Goal: Transaction & Acquisition: Purchase product/service

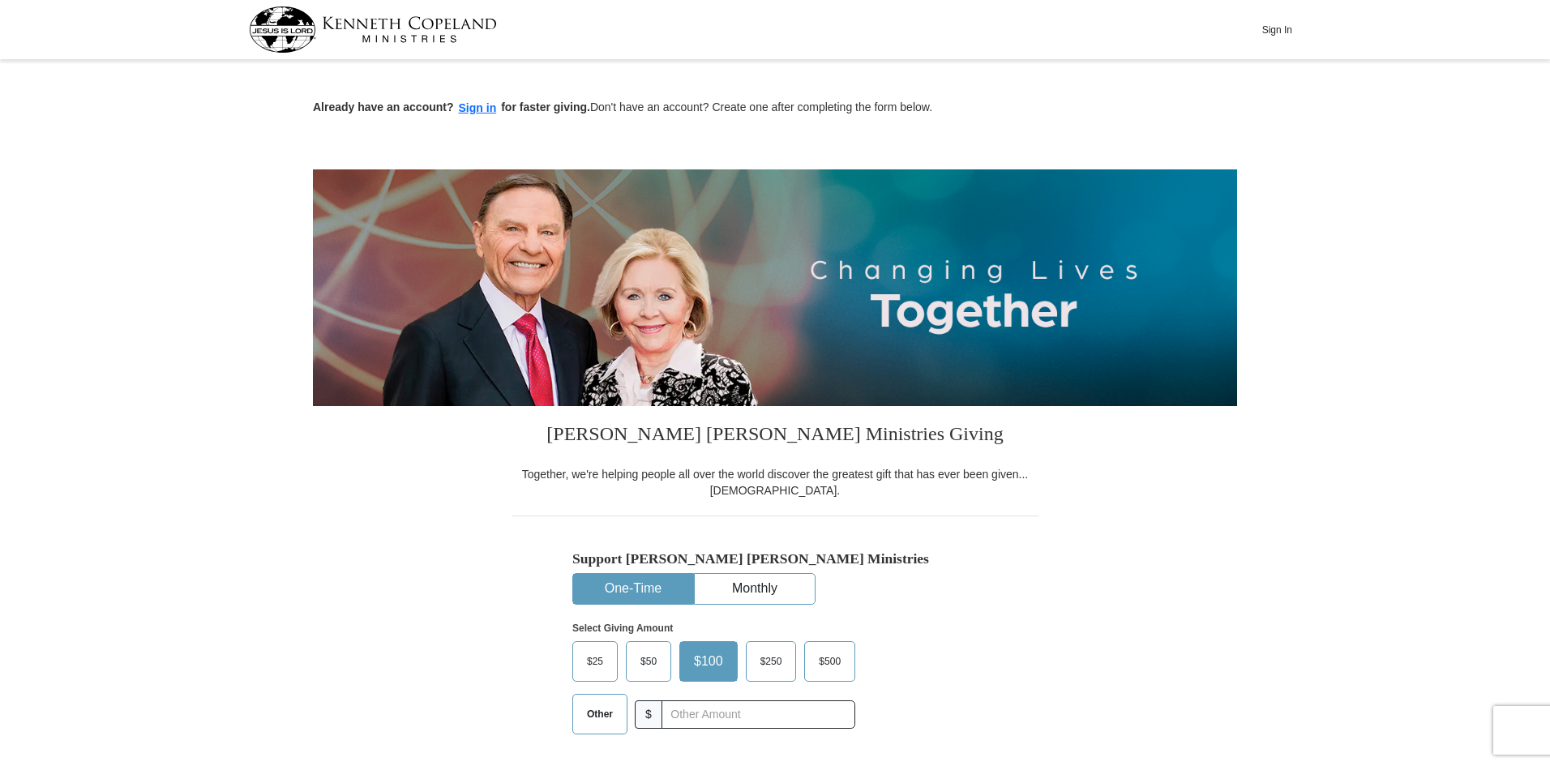
click at [1288, 27] on button "Sign In" at bounding box center [1277, 29] width 49 height 25
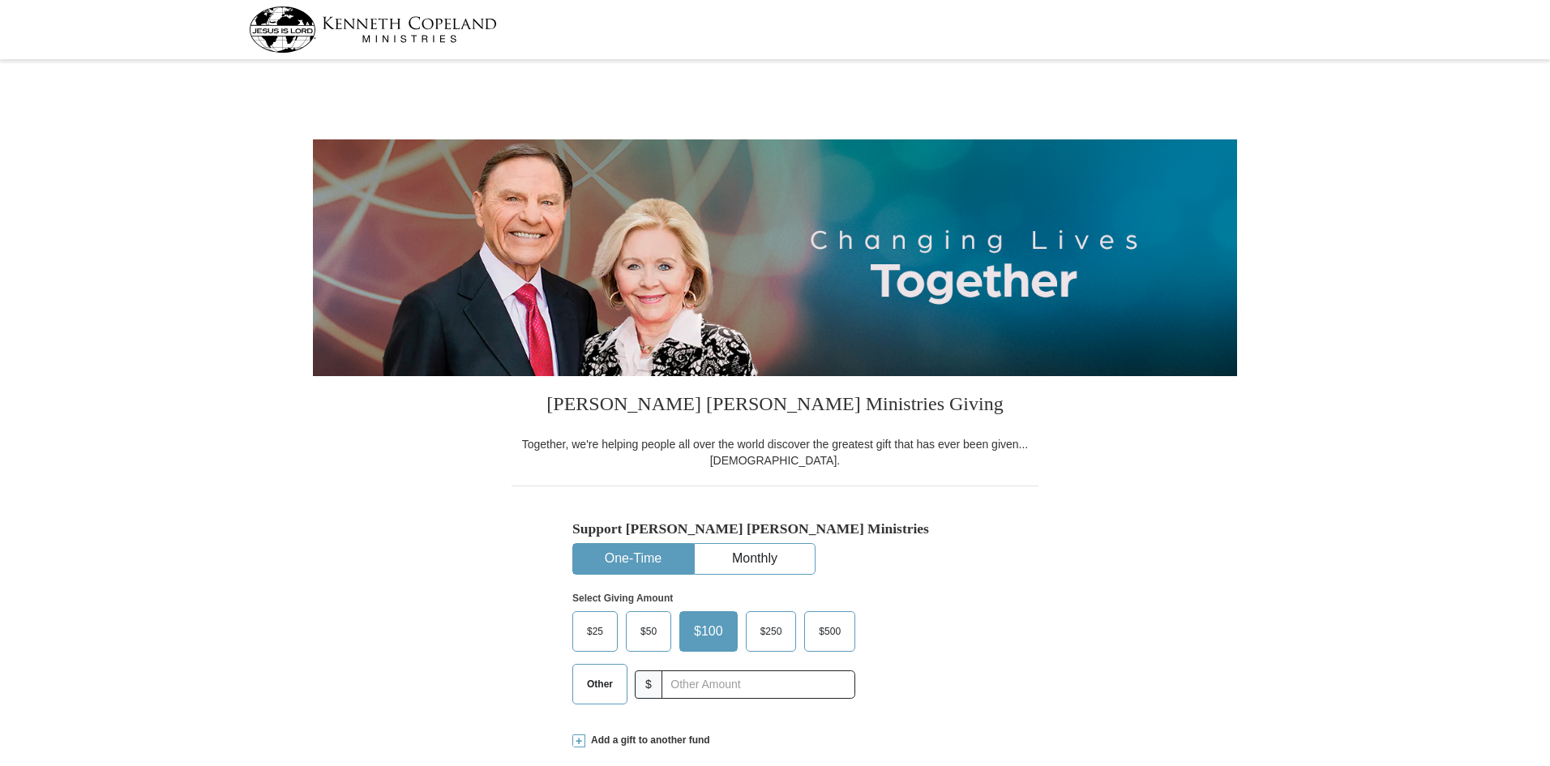
select select "FL"
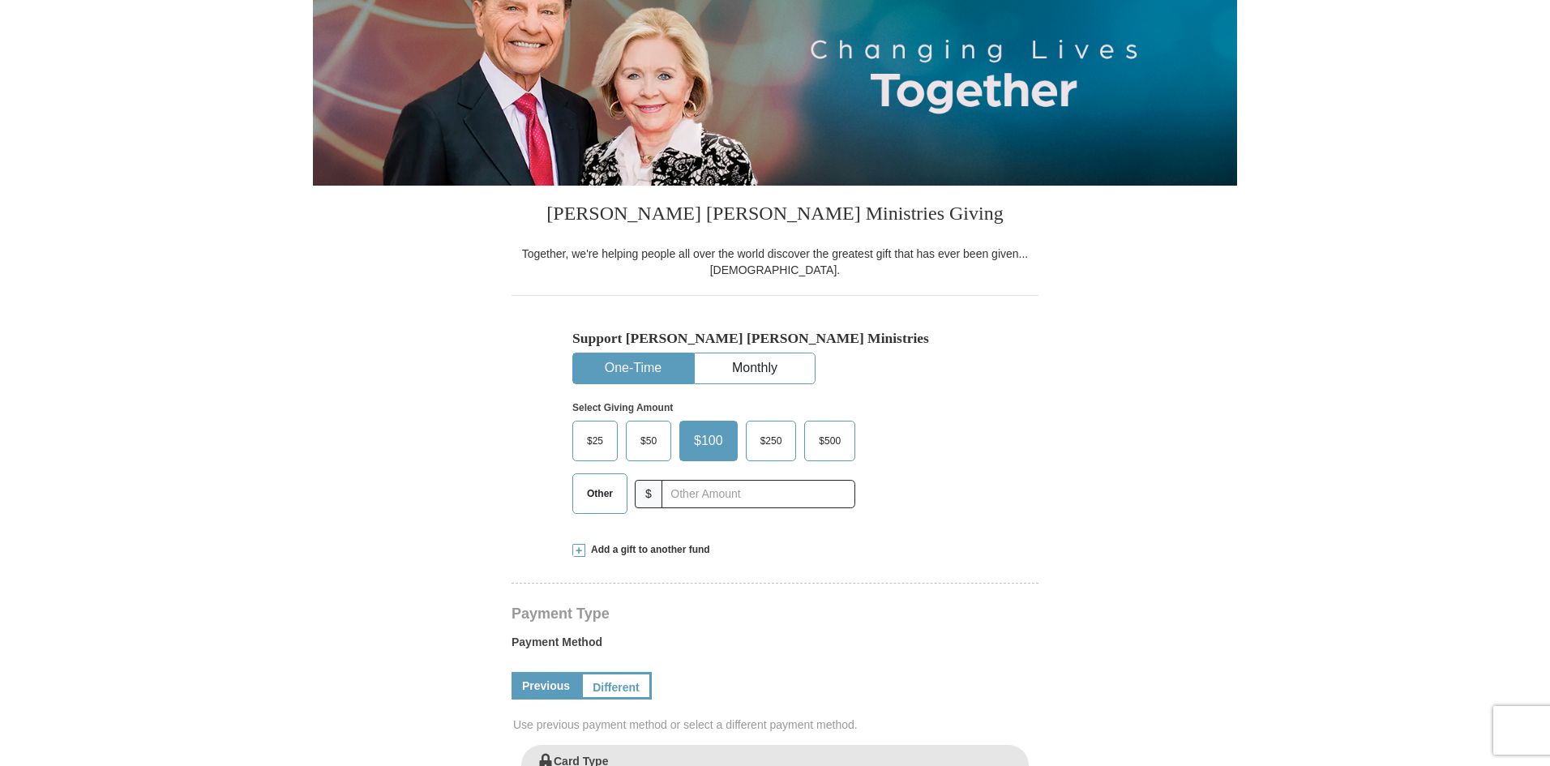
scroll to position [243, 0]
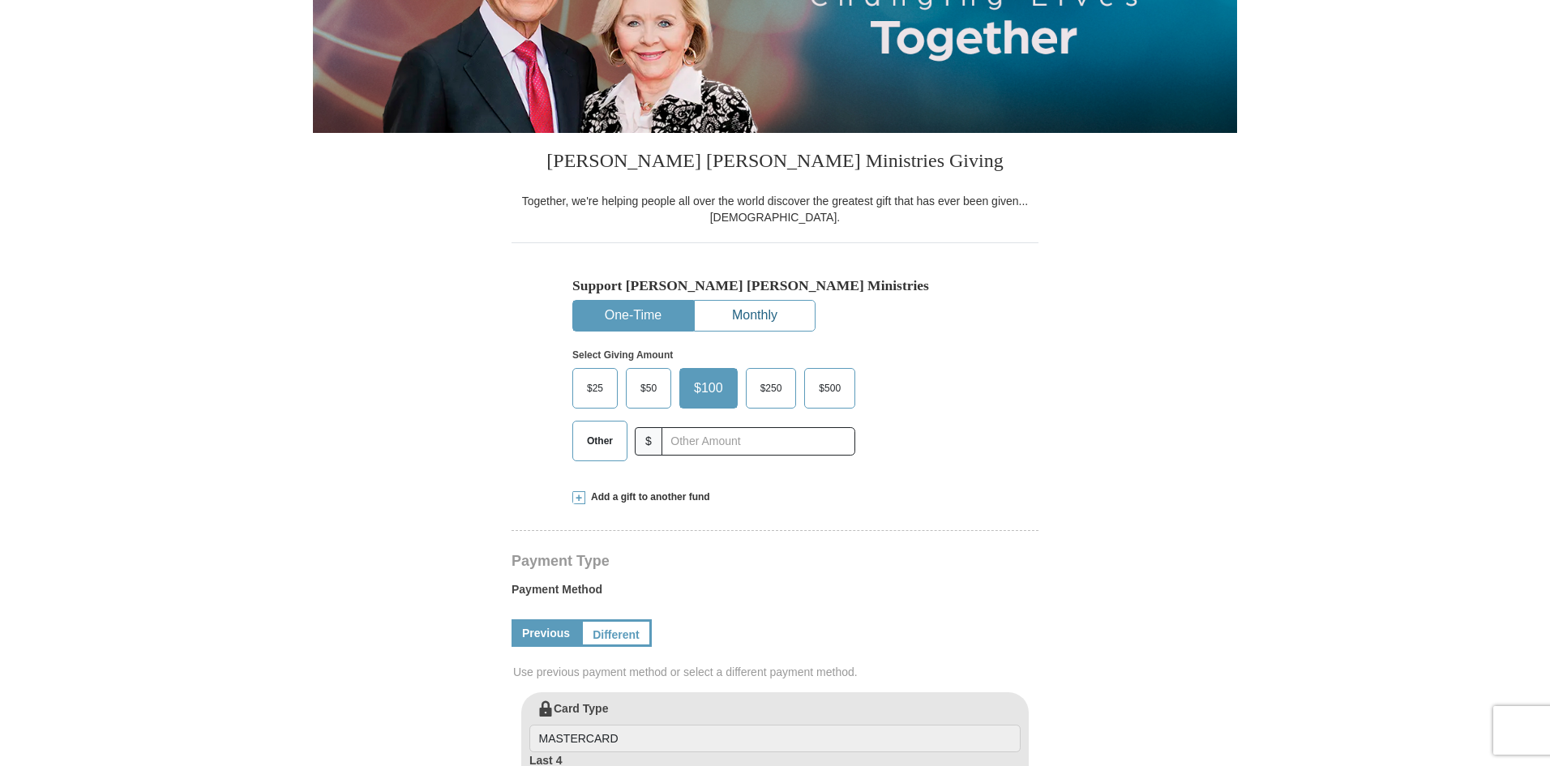
click at [735, 322] on button "Monthly" at bounding box center [755, 316] width 120 height 30
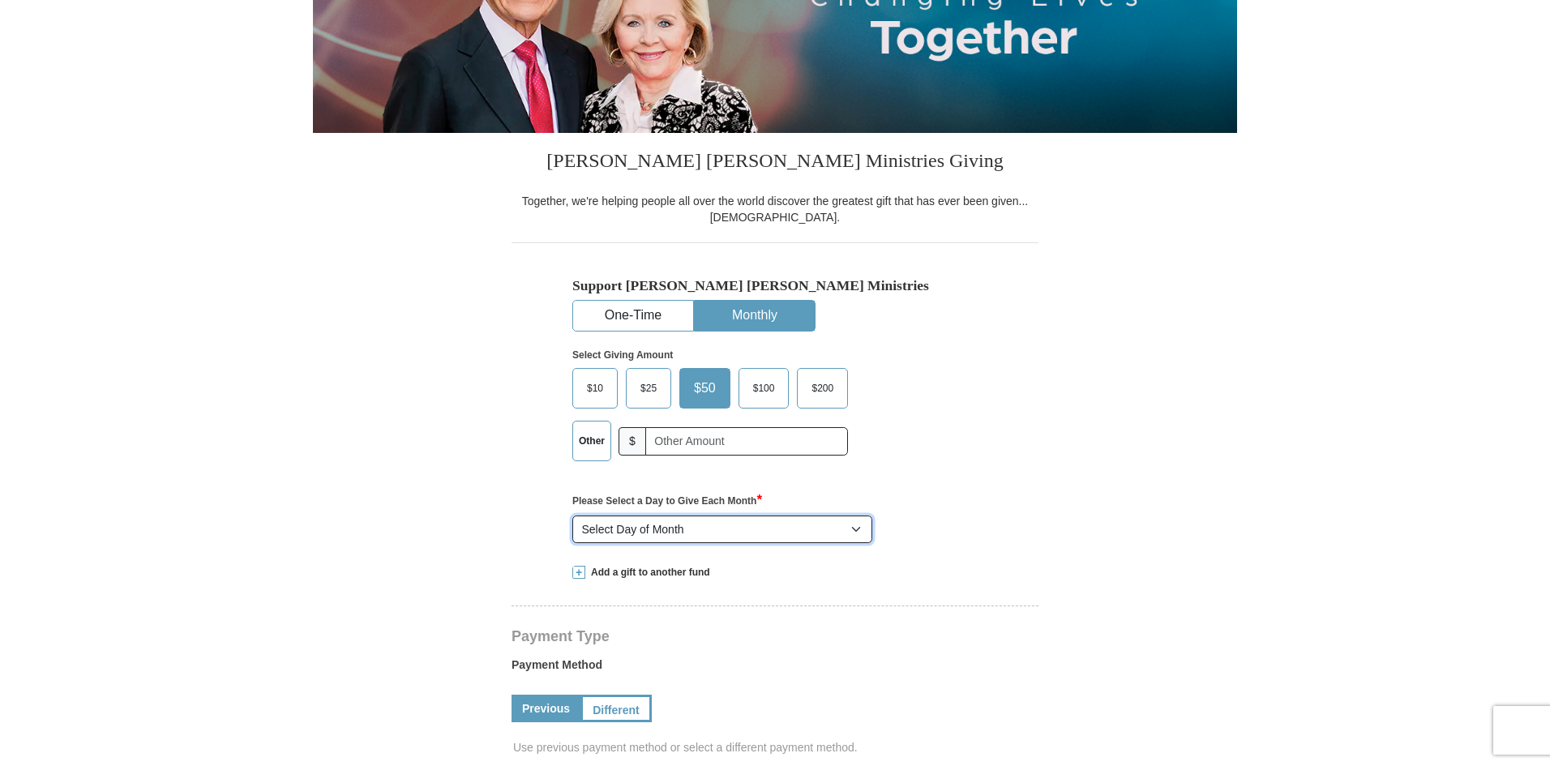
click at [669, 527] on select "Select Day of Month 1 2 3 4 5 6 7 8 9 10 11 12 13 14 15 16 17 18 19 20 21 22 23…" at bounding box center [722, 530] width 300 height 28
select select "1"
click at [572, 516] on select "Select Day of Month 1 2 3 4 5 6 7 8 9 10 11 12 13 14 15 16 17 18 19 20 21 22 23…" at bounding box center [722, 530] width 300 height 28
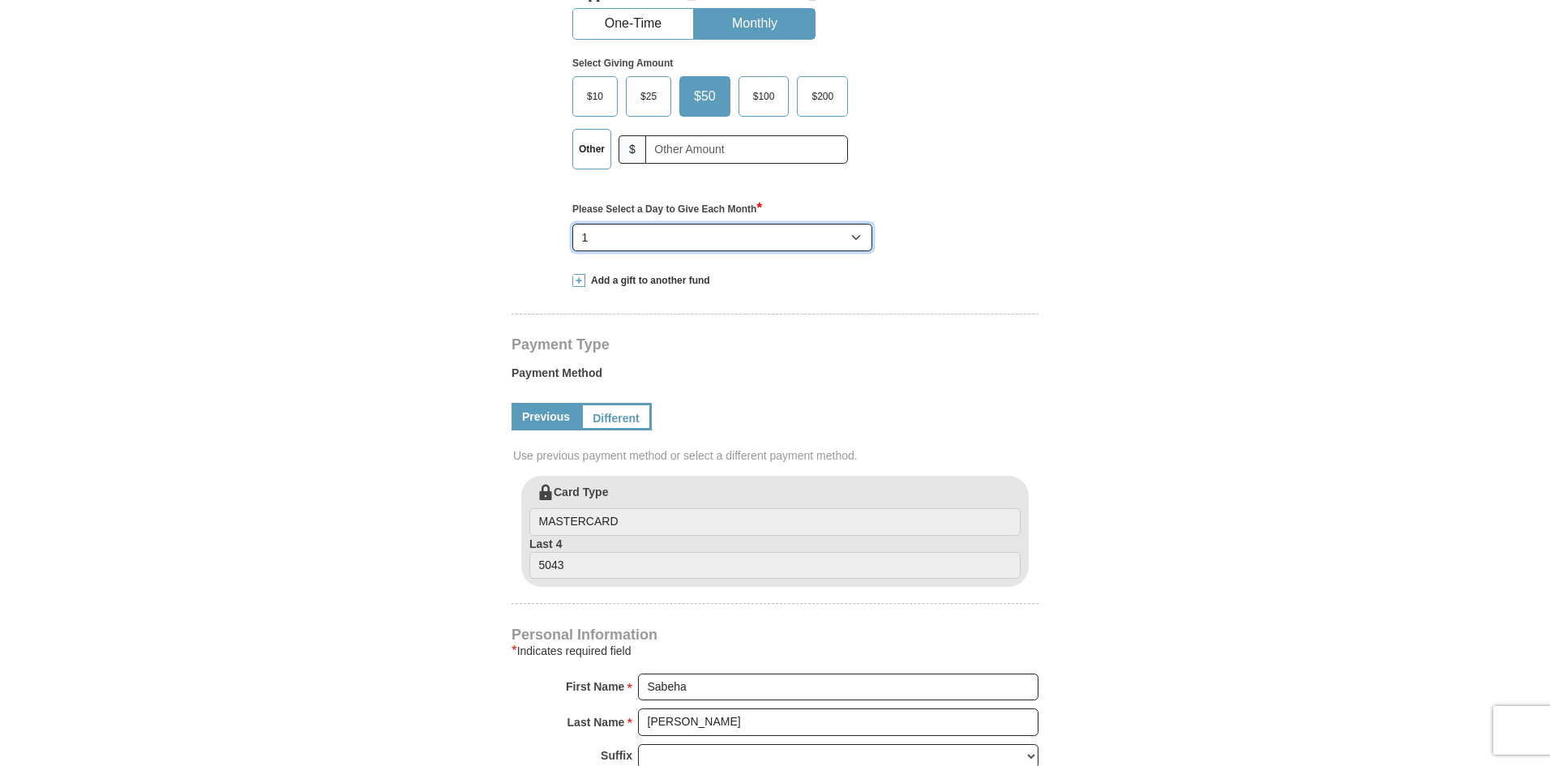
scroll to position [568, 0]
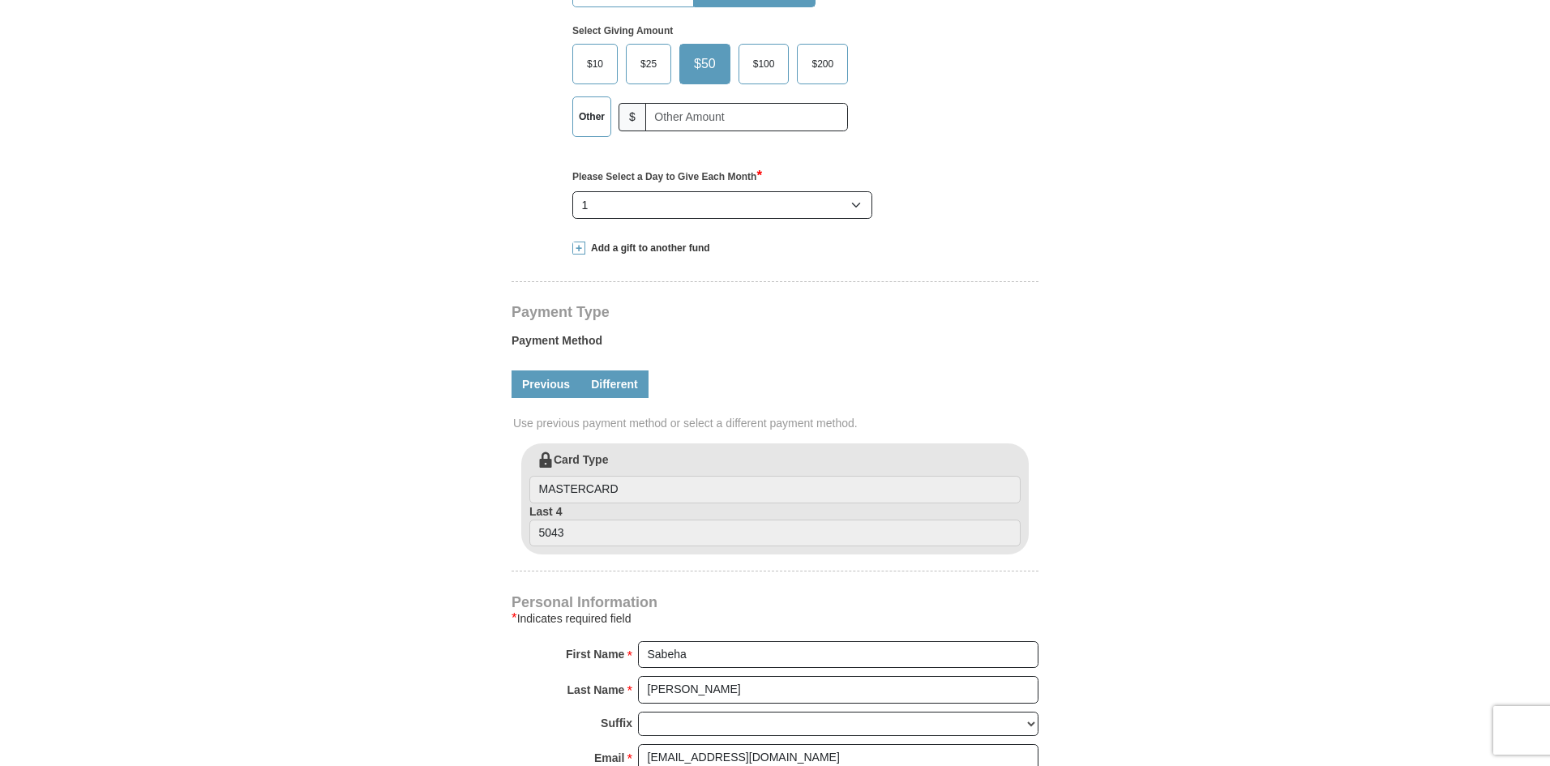
click at [615, 396] on link "Different" at bounding box center [614, 385] width 68 height 28
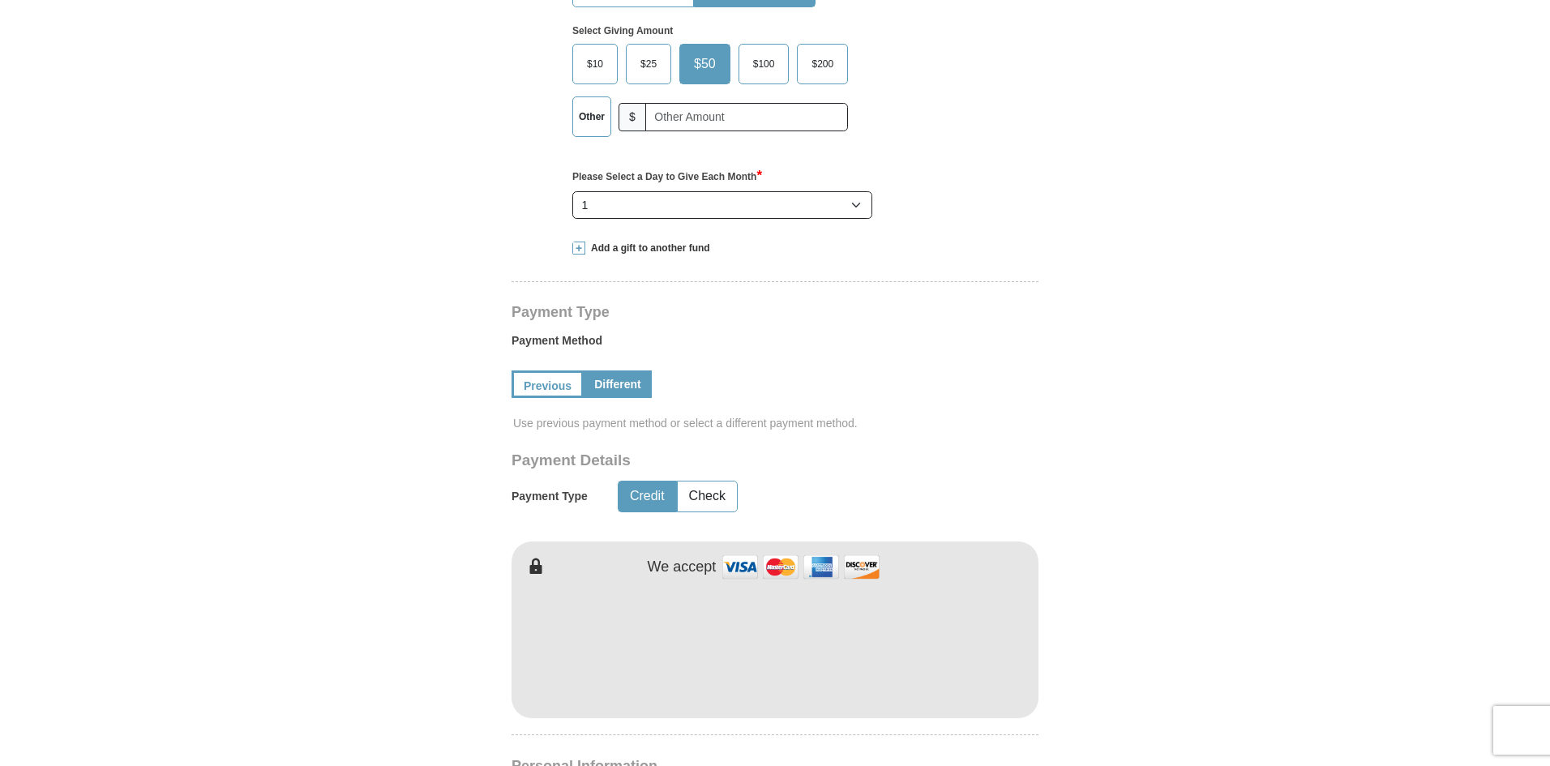
click at [1218, 289] on form "[PERSON_NAME] [PERSON_NAME] Ministries Giving Together, we're helping people al…" at bounding box center [775, 524] width 924 height 2054
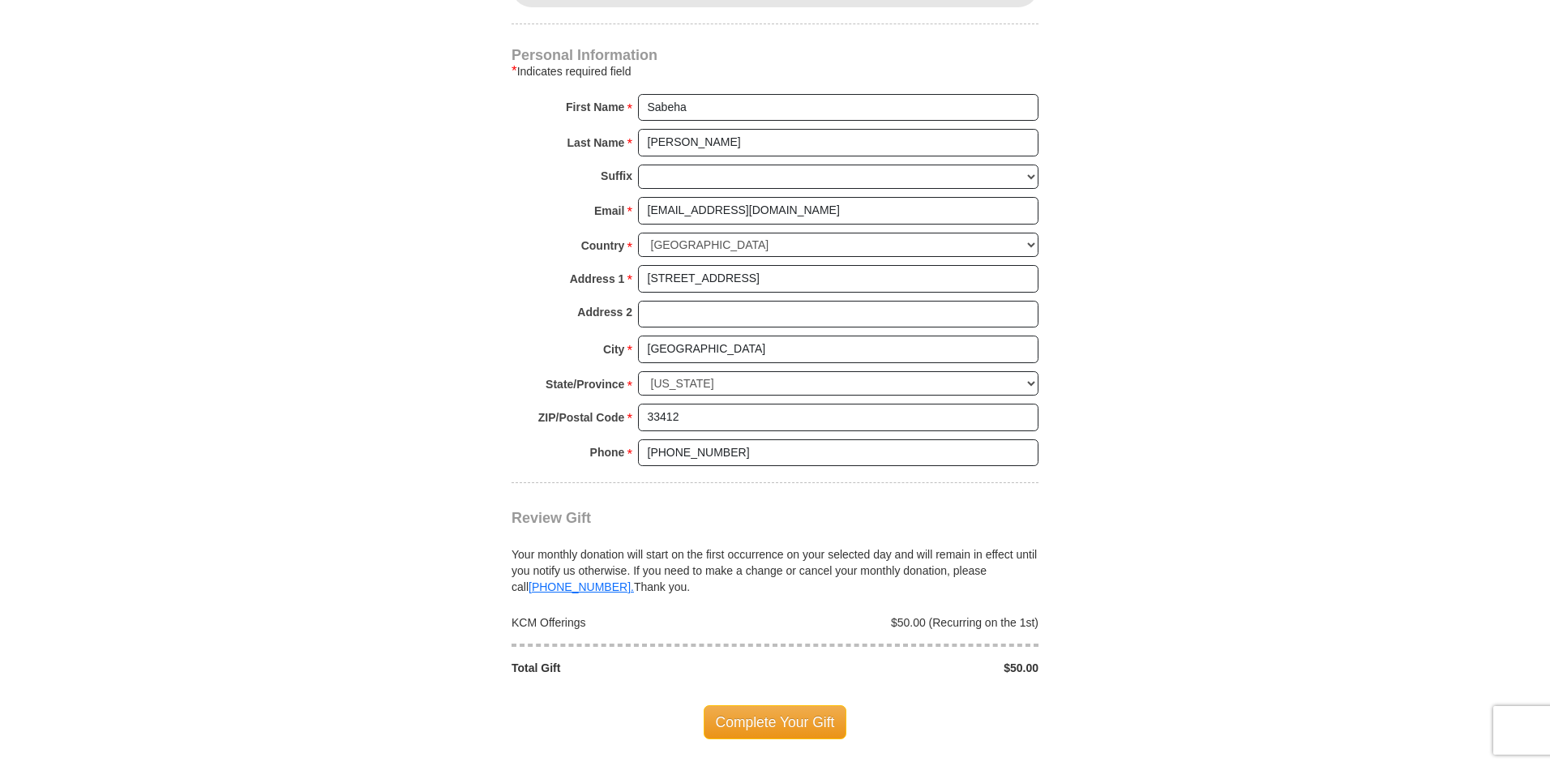
scroll to position [1297, 0]
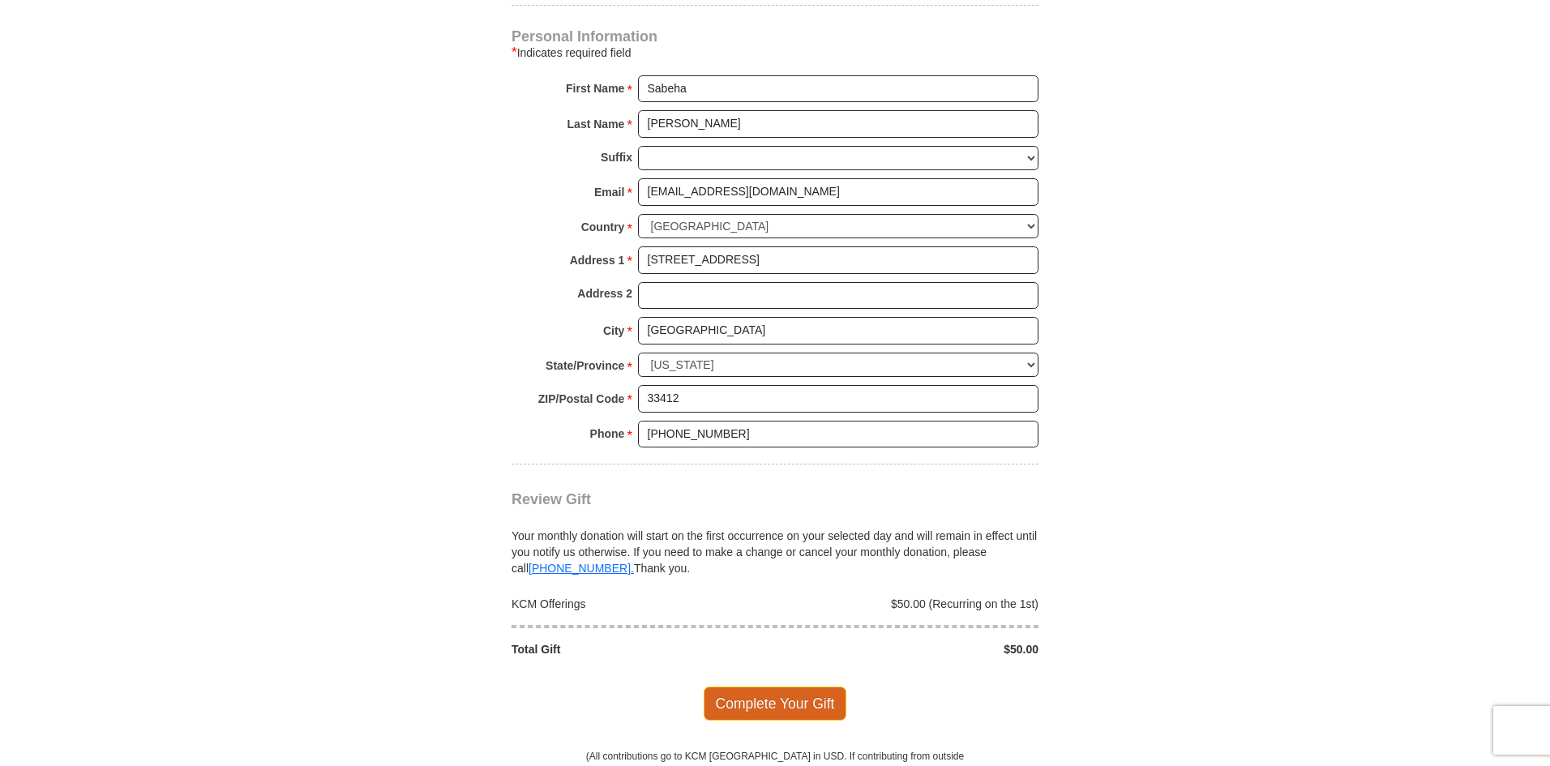
click at [758, 700] on span "Complete Your Gift" at bounding box center [776, 704] width 144 height 34
